Goal: Information Seeking & Learning: Learn about a topic

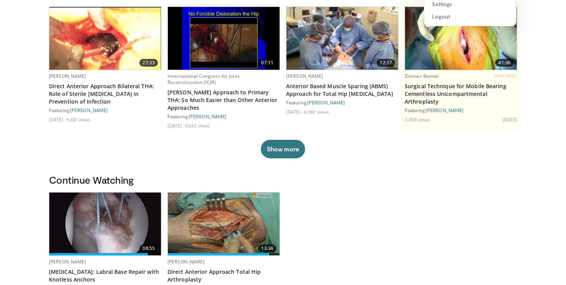
scroll to position [22, 0]
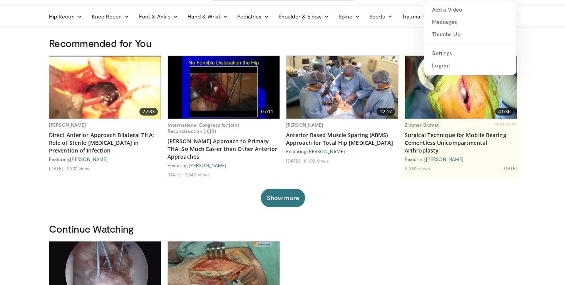
click at [158, 210] on div "Recommended for You 27:33 Javad Parvizi Direct Anterior Approach Bilateral THA:…" at bounding box center [283, 130] width 478 height 186
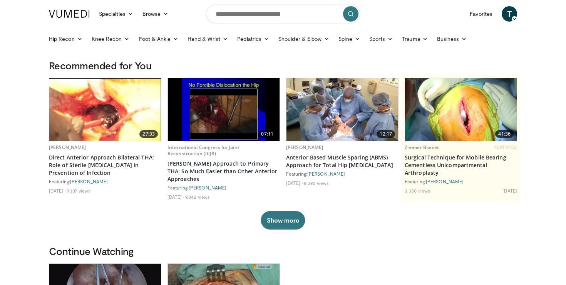
scroll to position [0, 0]
click at [323, 39] on link "Shoulder & Elbow" at bounding box center [304, 38] width 60 height 15
click at [267, 66] on link "Shoulder" at bounding box center [288, 69] width 92 height 12
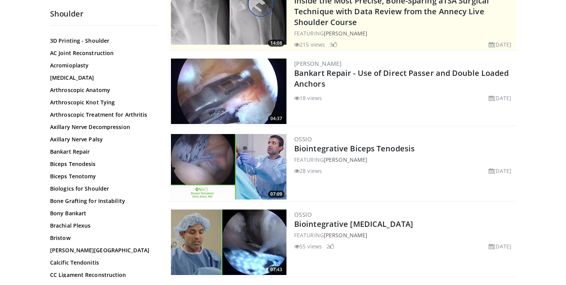
scroll to position [36, 0]
click at [84, 87] on link "Arthroscopic Anatomy" at bounding box center [102, 90] width 104 height 8
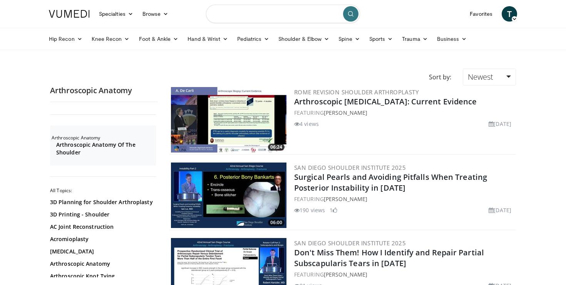
click at [245, 18] on input "Search topics, interventions" at bounding box center [283, 14] width 154 height 18
type input "**********"
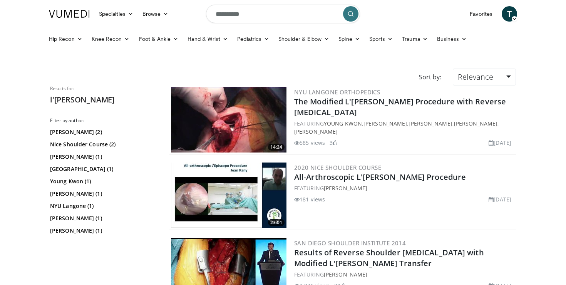
click at [253, 104] on img at bounding box center [229, 119] width 116 height 65
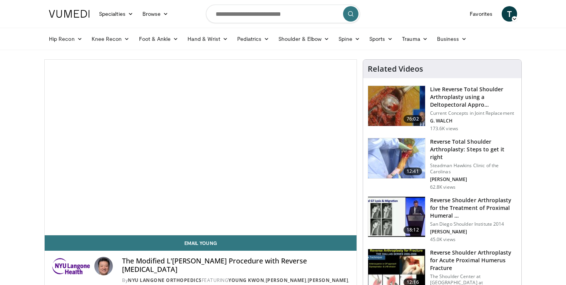
click at [201, 148] on span "Video Player" at bounding box center [201, 148] width 0 height 0
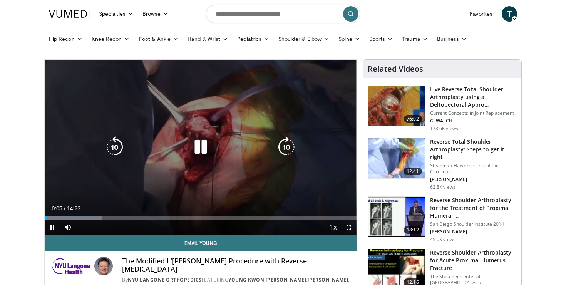
click at [200, 149] on icon "Video Player" at bounding box center [201, 147] width 22 height 22
click at [202, 146] on icon "Video Player" at bounding box center [201, 147] width 22 height 22
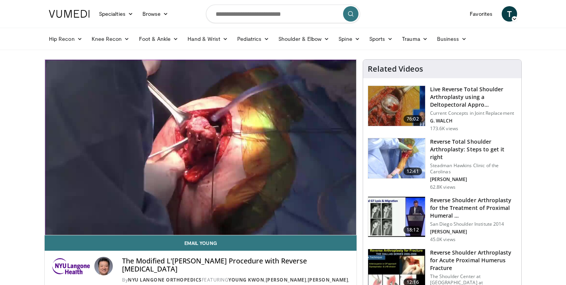
click at [327, 181] on video-js "**********" at bounding box center [201, 148] width 312 height 176
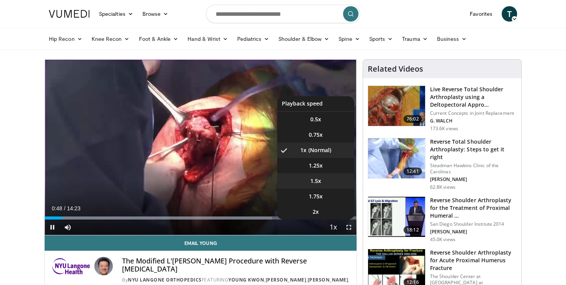
click at [320, 180] on span "1.5x" at bounding box center [316, 181] width 11 height 8
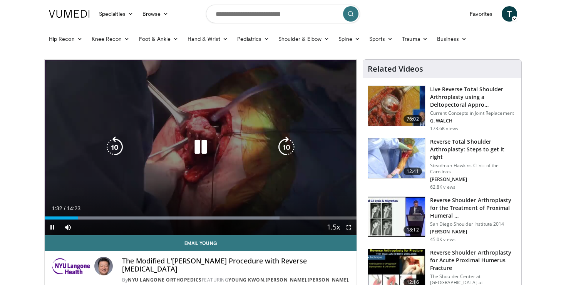
click at [201, 147] on icon "Video Player" at bounding box center [201, 147] width 22 height 22
click at [201, 143] on icon "Video Player" at bounding box center [201, 147] width 22 height 22
click at [199, 151] on icon "Video Player" at bounding box center [201, 147] width 22 height 22
click at [184, 168] on div "10 seconds Tap to unmute" at bounding box center [201, 147] width 312 height 175
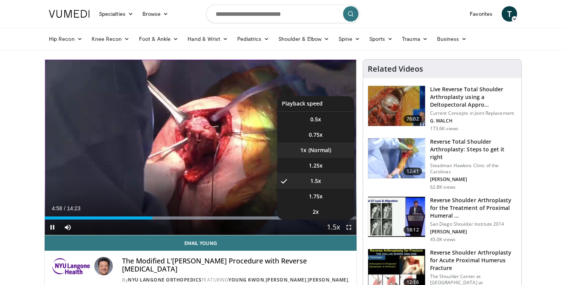
click at [318, 155] on li "1x" at bounding box center [315, 150] width 77 height 15
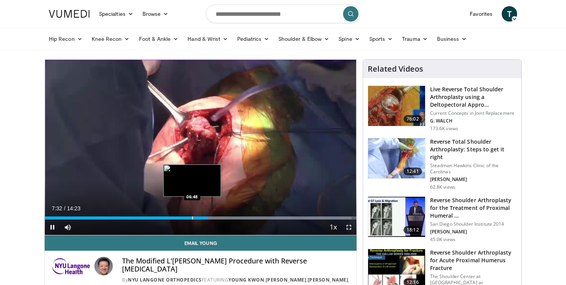
click at [192, 217] on div "Progress Bar" at bounding box center [192, 218] width 1 height 3
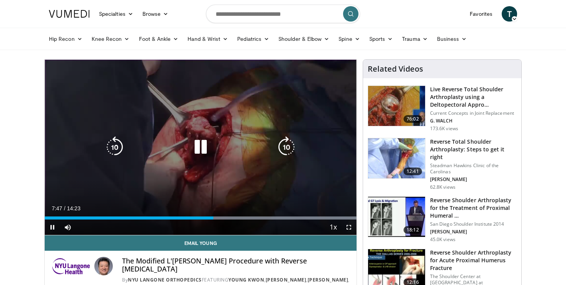
click at [196, 149] on icon "Video Player" at bounding box center [201, 147] width 22 height 22
click at [219, 168] on div "10 seconds Tap to unmute" at bounding box center [201, 147] width 312 height 175
click at [199, 147] on icon "Video Player" at bounding box center [201, 147] width 22 height 22
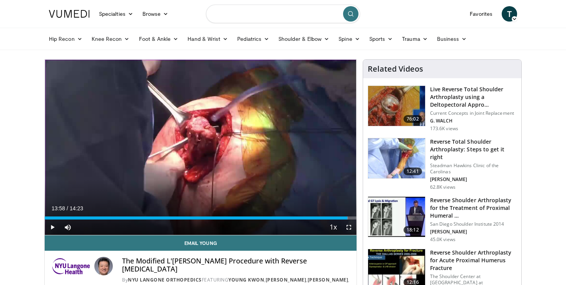
click at [312, 18] on input "Search topics, interventions" at bounding box center [283, 14] width 154 height 18
type input "**********"
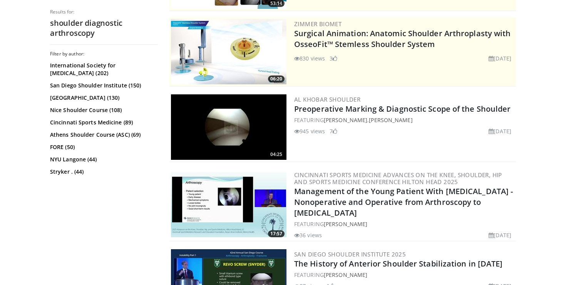
scroll to position [144, 0]
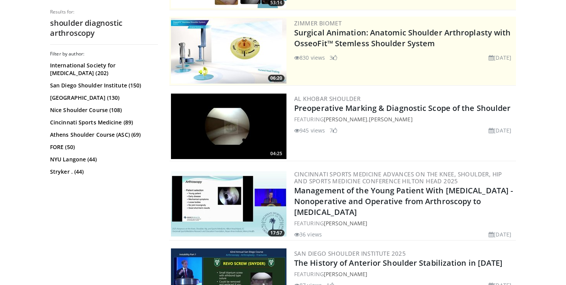
click at [232, 131] on img at bounding box center [229, 126] width 116 height 65
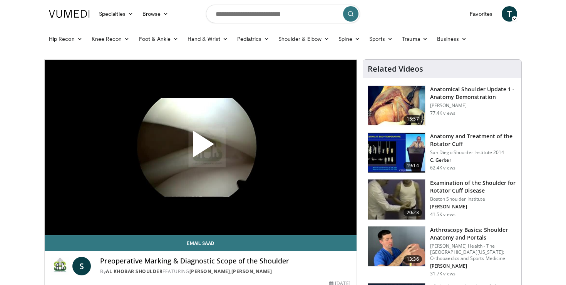
click at [201, 147] on span "Video Player" at bounding box center [201, 147] width 0 height 0
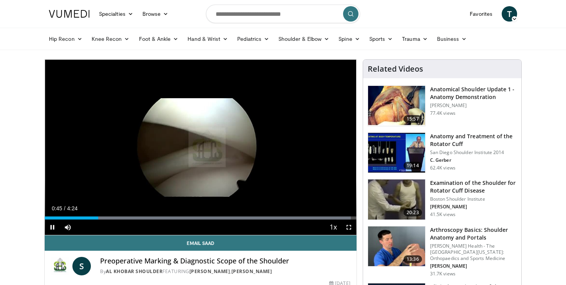
click at [52, 228] on span "Video Player" at bounding box center [52, 227] width 15 height 15
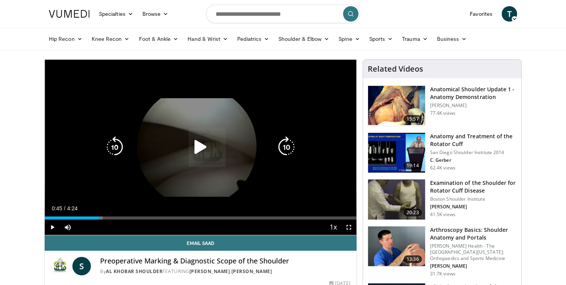
click at [192, 155] on icon "Video Player" at bounding box center [201, 147] width 22 height 22
click at [198, 147] on icon "Video Player" at bounding box center [201, 147] width 22 height 22
click at [185, 140] on div "Video Player" at bounding box center [200, 146] width 187 height 15
click at [197, 142] on icon "Video Player" at bounding box center [201, 147] width 22 height 22
click at [204, 144] on icon "Video Player" at bounding box center [201, 147] width 22 height 22
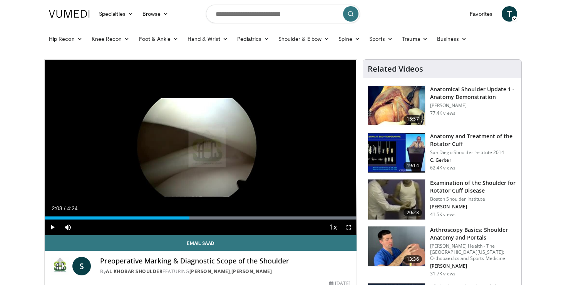
click at [204, 144] on div "30 seconds Tap to unmute" at bounding box center [201, 147] width 312 height 175
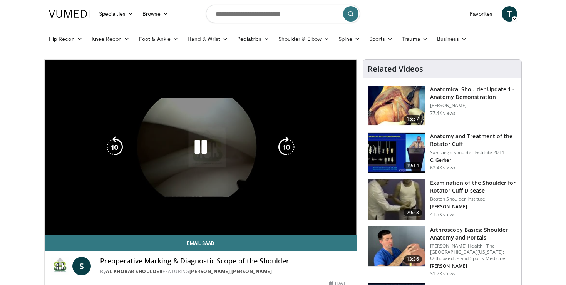
click at [193, 136] on icon "Video Player" at bounding box center [201, 147] width 22 height 22
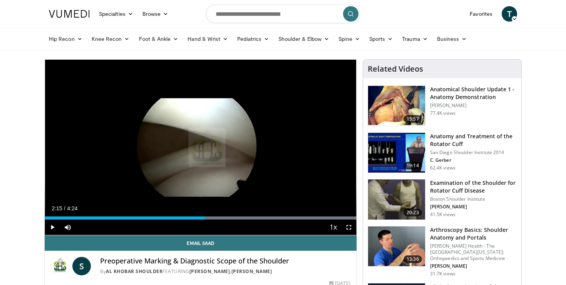
click at [193, 136] on div "30 seconds Tap to unmute" at bounding box center [201, 147] width 312 height 175
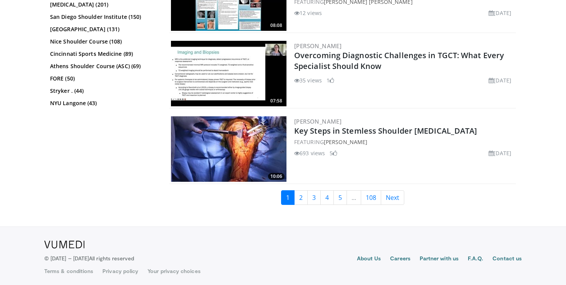
scroll to position [1943, 0]
